Goal: Information Seeking & Learning: Learn about a topic

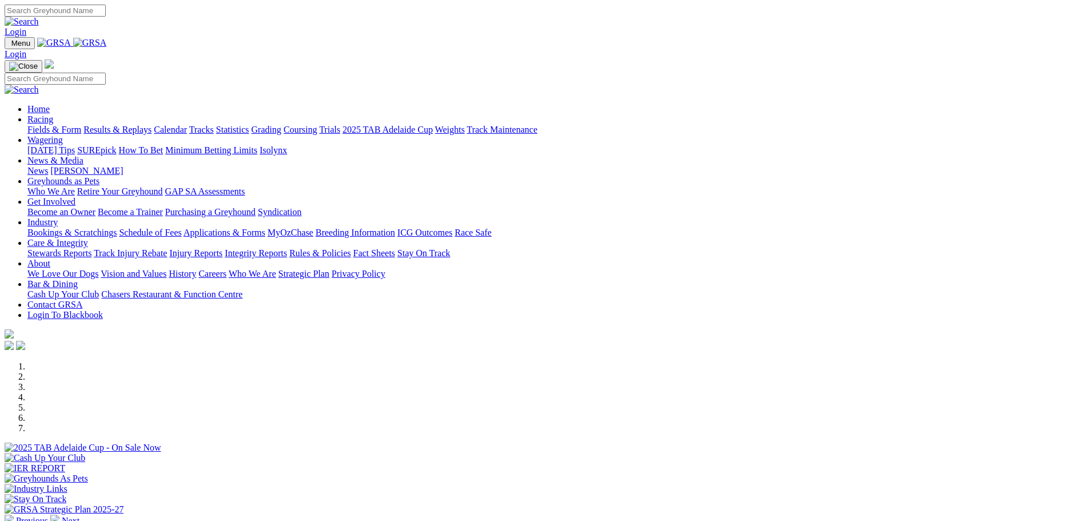
click at [152, 125] on link "Results & Replays" at bounding box center [117, 130] width 68 height 10
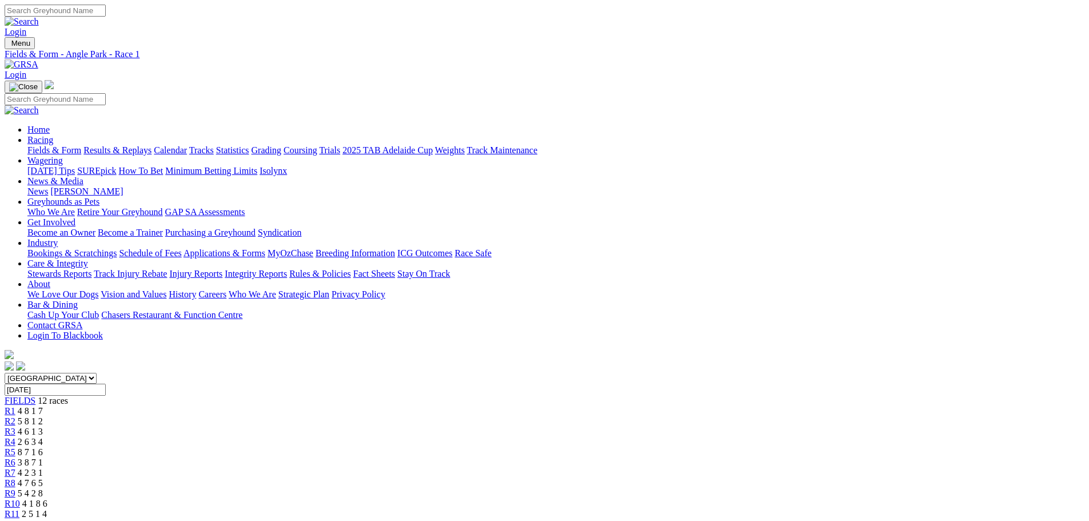
click at [15, 416] on span "R2" at bounding box center [10, 421] width 11 height 10
click at [15, 427] on span "R3" at bounding box center [10, 432] width 11 height 10
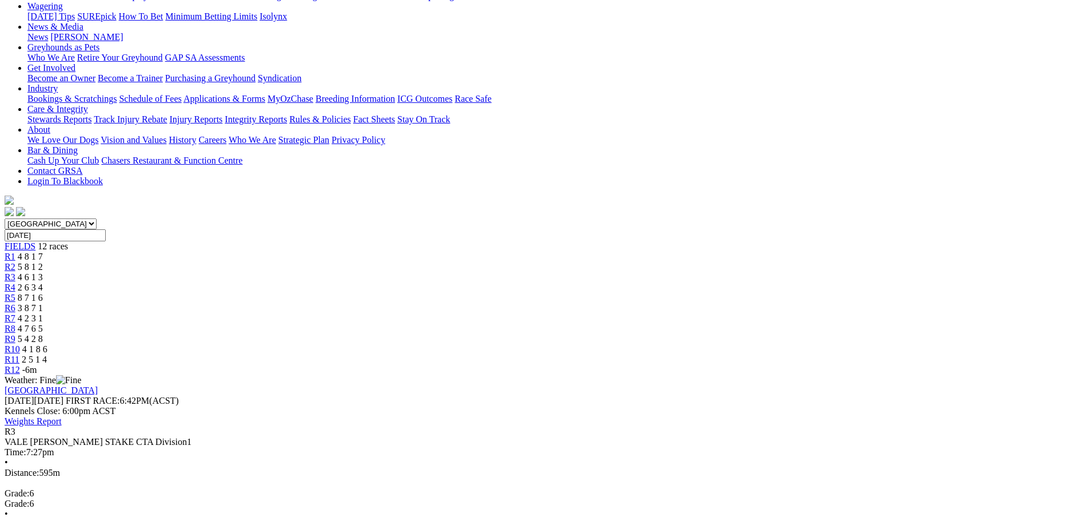
scroll to position [157, 0]
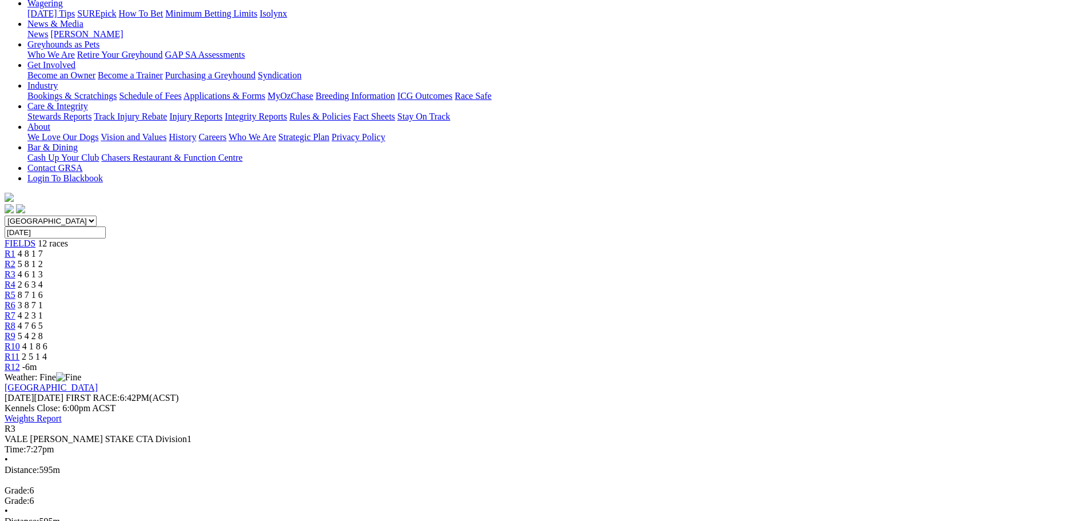
click at [15, 280] on span "R4" at bounding box center [10, 285] width 11 height 10
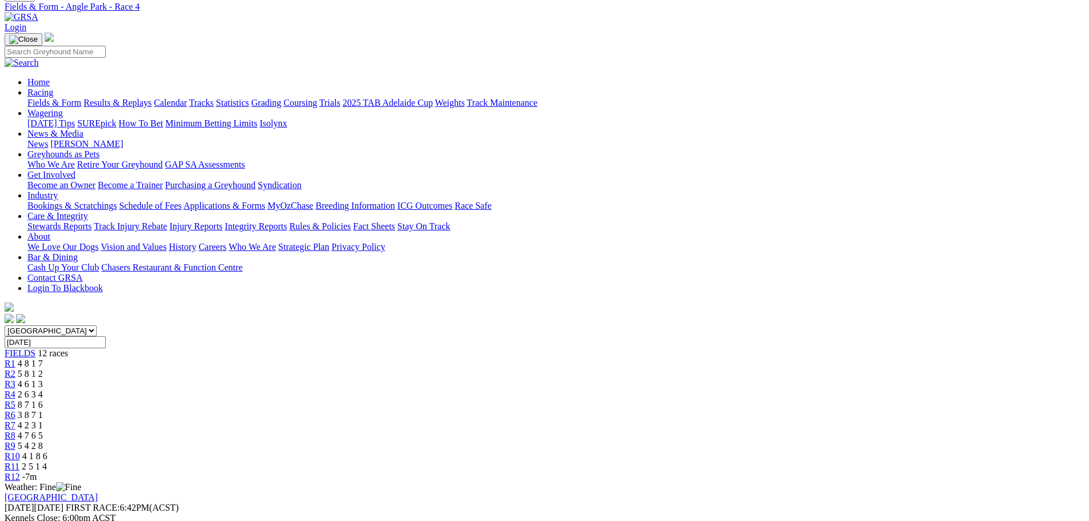
scroll to position [57, 0]
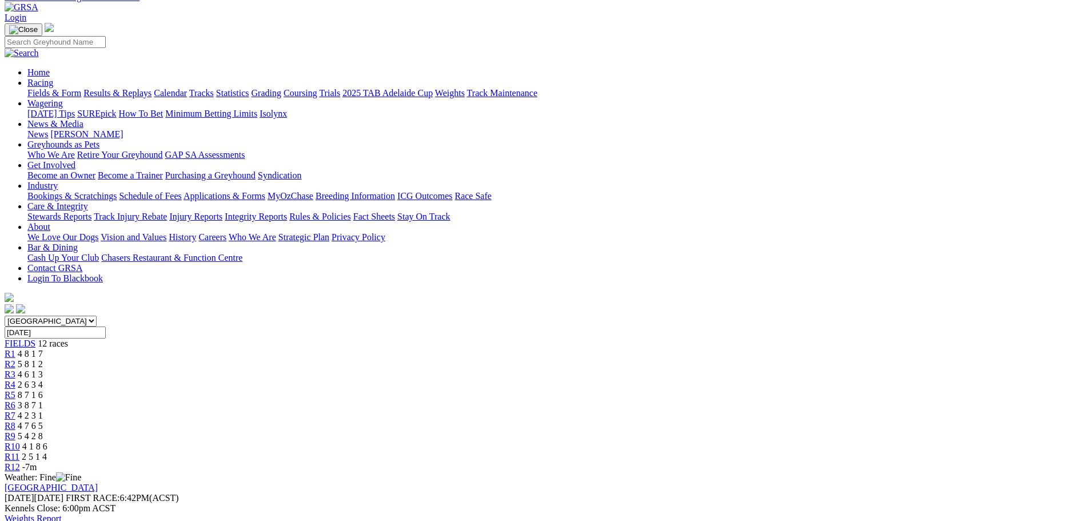
click at [15, 390] on span "R5" at bounding box center [10, 395] width 11 height 10
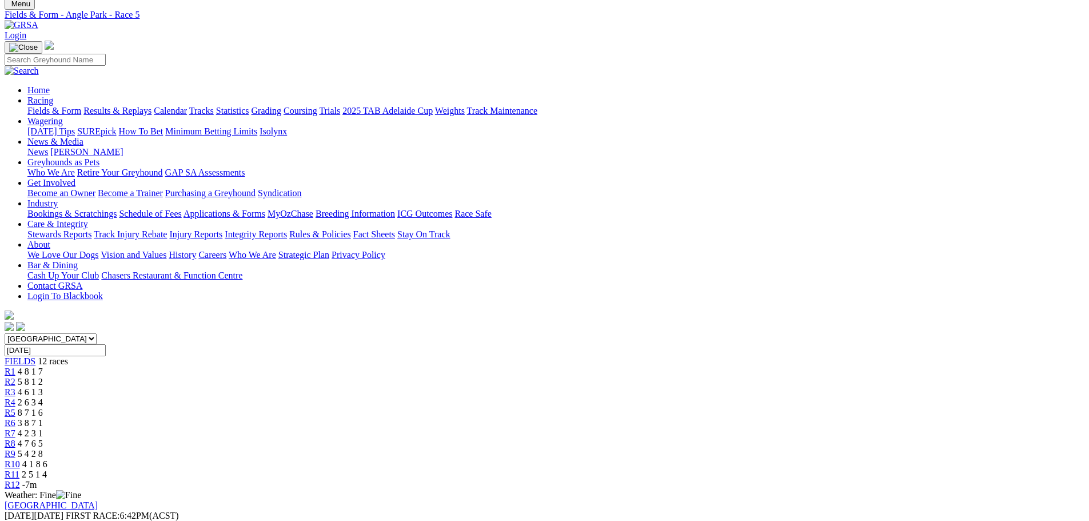
scroll to position [14, 0]
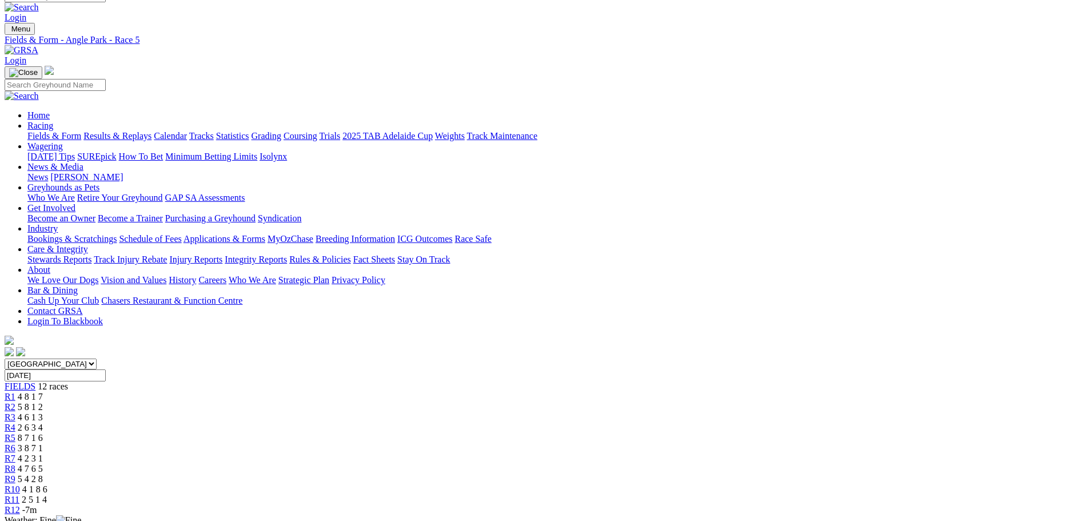
click at [15, 443] on span "R6" at bounding box center [10, 448] width 11 height 10
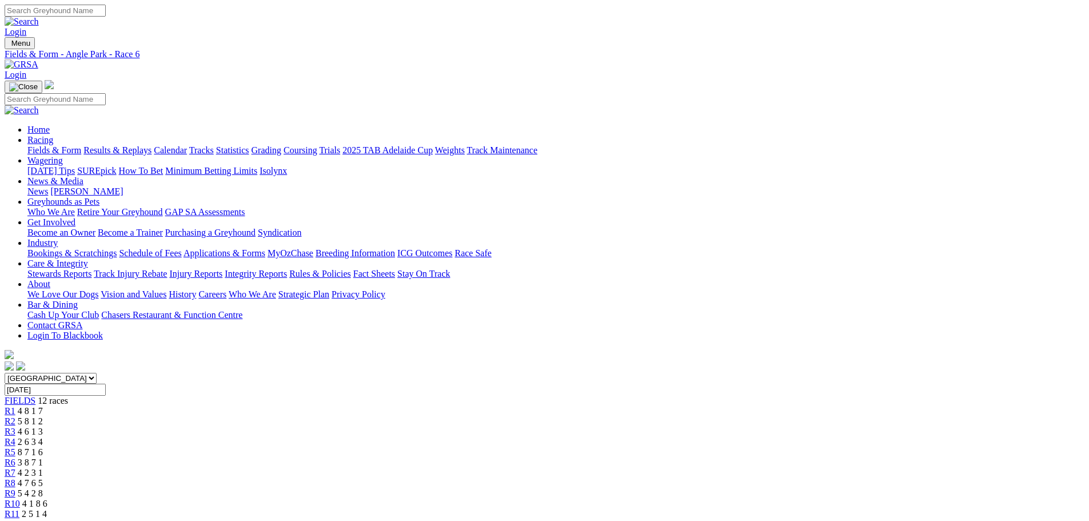
click at [15, 468] on span "R7" at bounding box center [10, 473] width 11 height 10
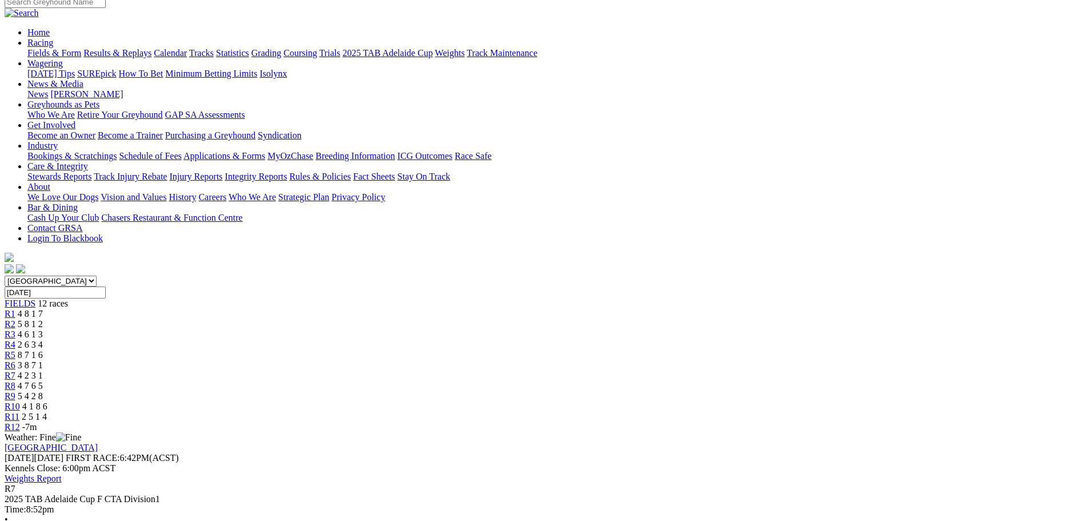
scroll to position [29, 0]
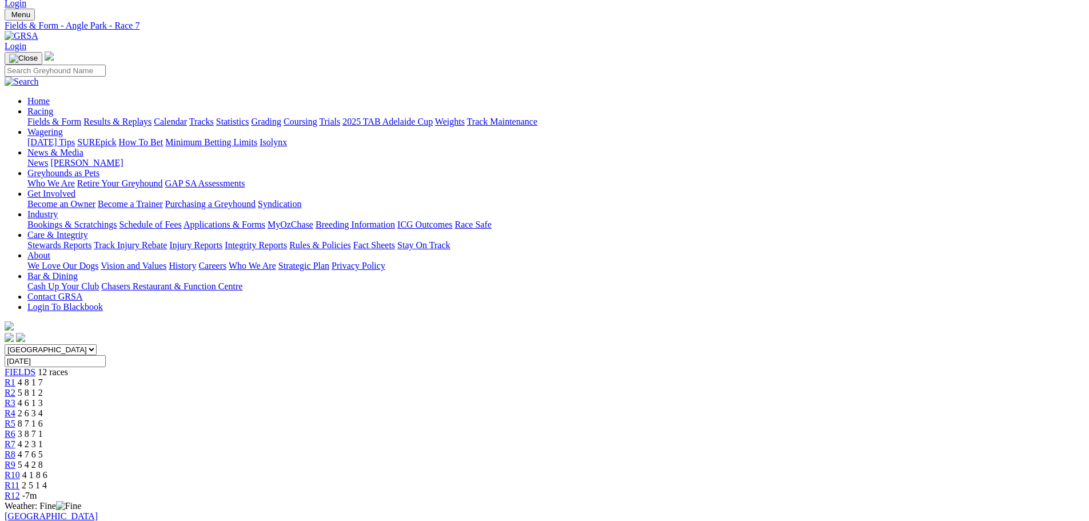
click at [15, 449] on span "R8" at bounding box center [10, 454] width 11 height 10
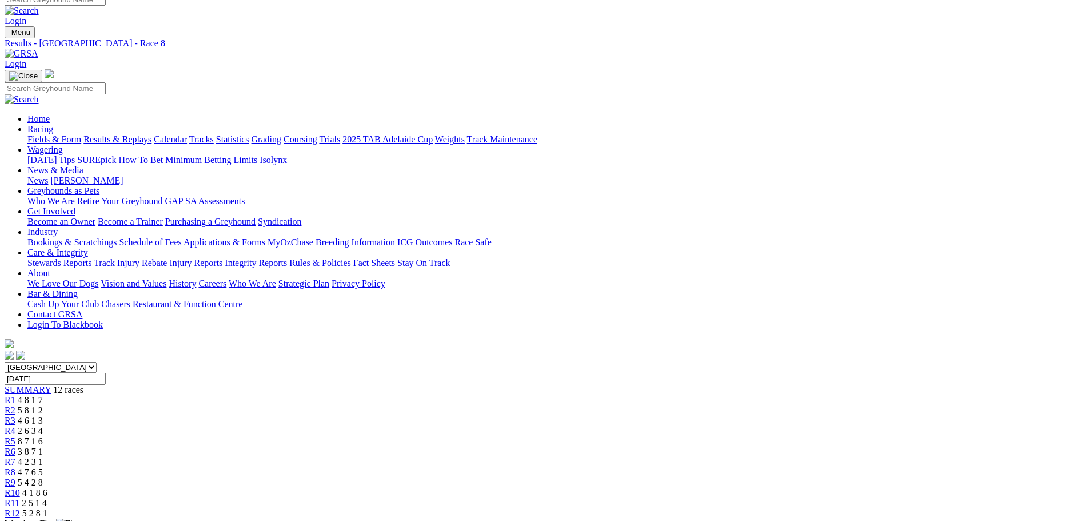
scroll to position [14, 0]
